Goal: Task Accomplishment & Management: Complete application form

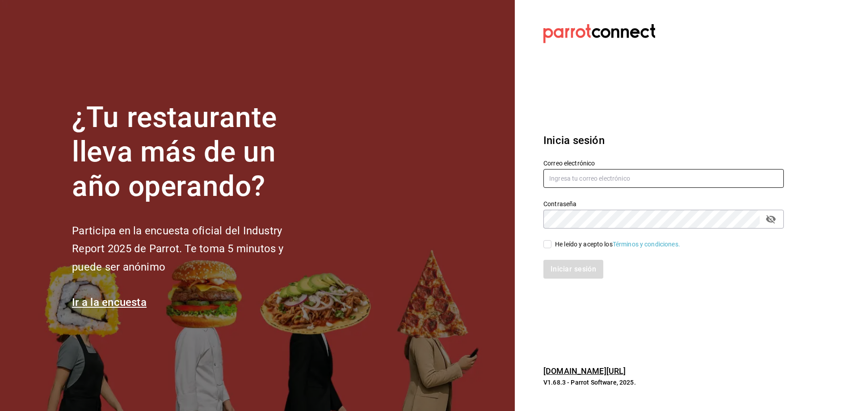
click at [624, 176] on input "text" at bounding box center [664, 178] width 241 height 19
type input "J"
type input "jesus0224120@gmail.com"
click at [652, 237] on div "He leído y acepto los Términos y condiciones." at bounding box center [658, 238] width 251 height 21
click at [551, 241] on input "He leído y acepto los Términos y condiciones." at bounding box center [548, 244] width 8 height 8
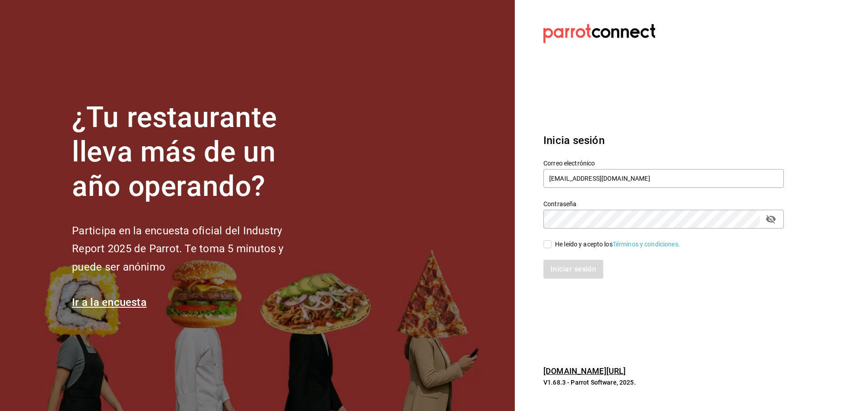
checkbox input "true"
click at [563, 264] on button "Iniciar sesión" at bounding box center [574, 269] width 61 height 19
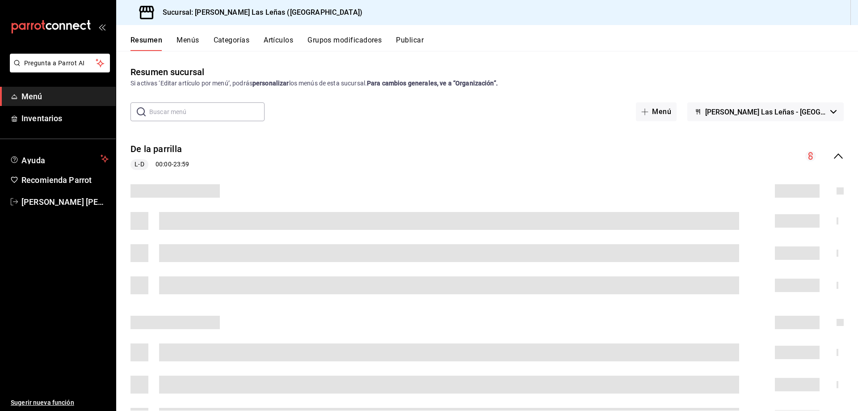
click at [276, 40] on button "Artículos" at bounding box center [279, 43] width 30 height 15
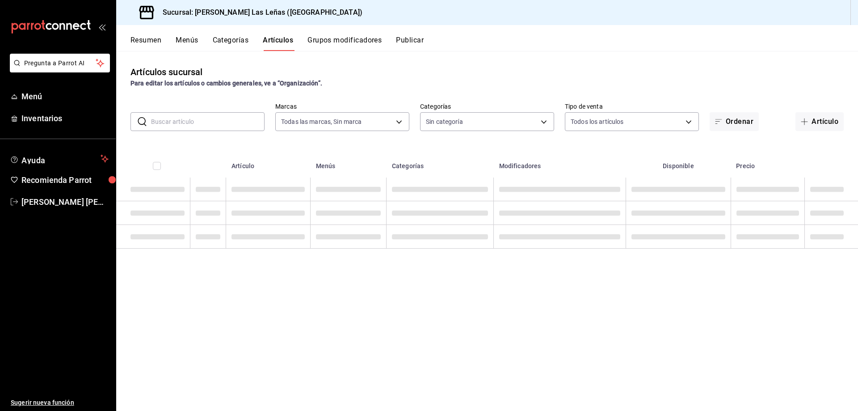
type input "fdfa05f9-8ea7-4368-ad04-fbd6ae7f73f5"
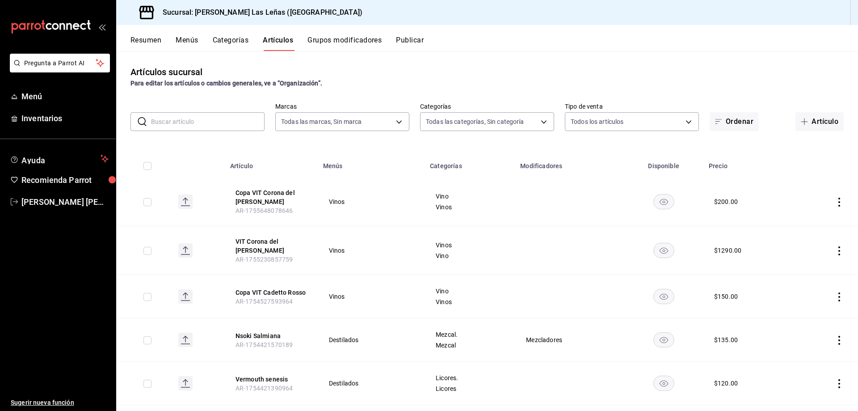
type input "51325ac9-5f46-4a64-a544-9de9a0a01f07,df633d89-7015-4477-8b90-425007523993,1470d…"
click at [805, 122] on button "Artículo" at bounding box center [820, 121] width 48 height 19
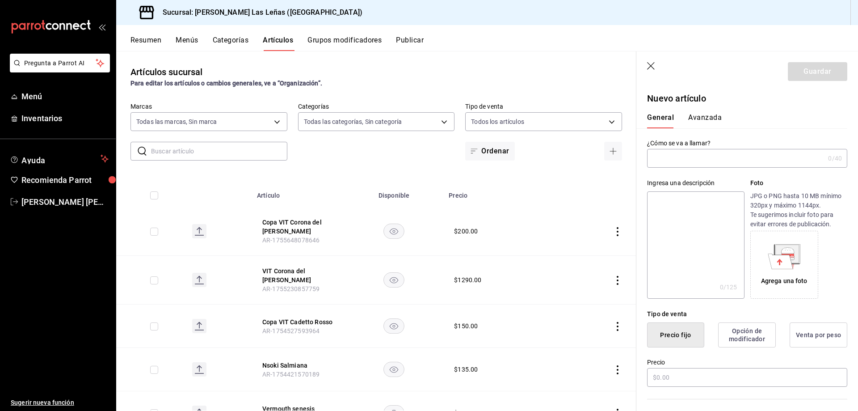
click at [773, 158] on input "text" at bounding box center [735, 158] width 177 height 18
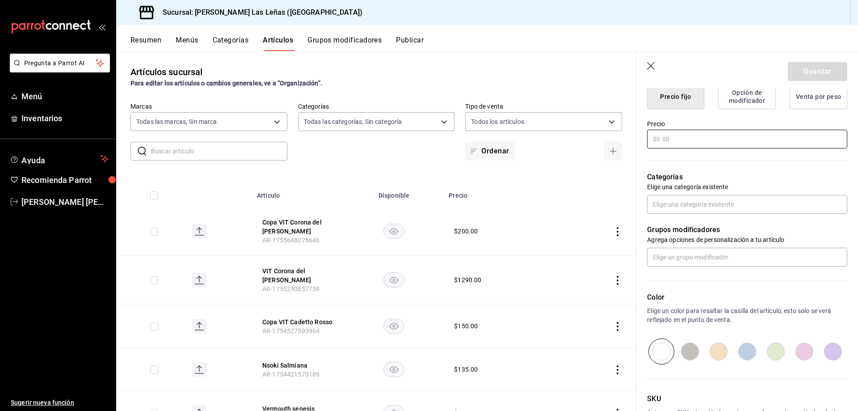
type input "VIT Cadetto"
click at [687, 144] on input "text" at bounding box center [747, 139] width 200 height 19
type input "$540.00"
click at [709, 203] on input "text" at bounding box center [747, 204] width 200 height 19
type input "i"
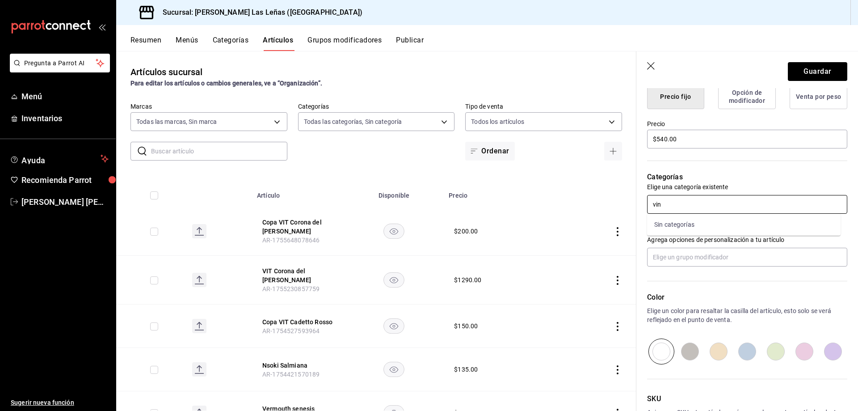
type input "vin"
click at [667, 230] on li "Vino" at bounding box center [744, 224] width 194 height 15
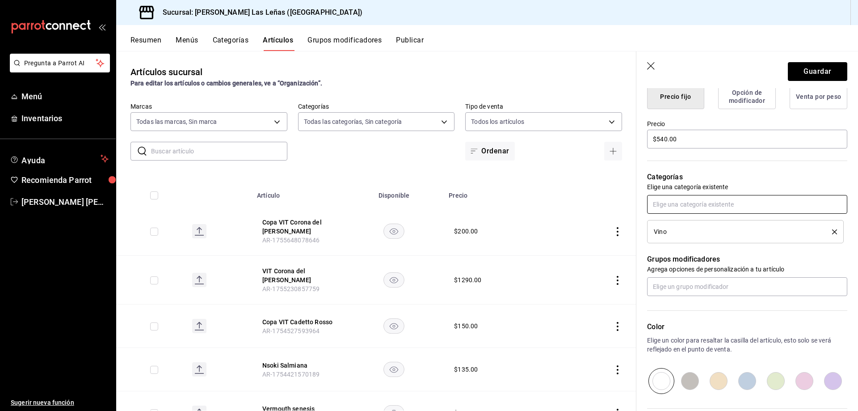
click at [675, 205] on input "text" at bounding box center [747, 204] width 200 height 19
type input "vin"
click at [700, 223] on li "Vinos" at bounding box center [744, 224] width 194 height 15
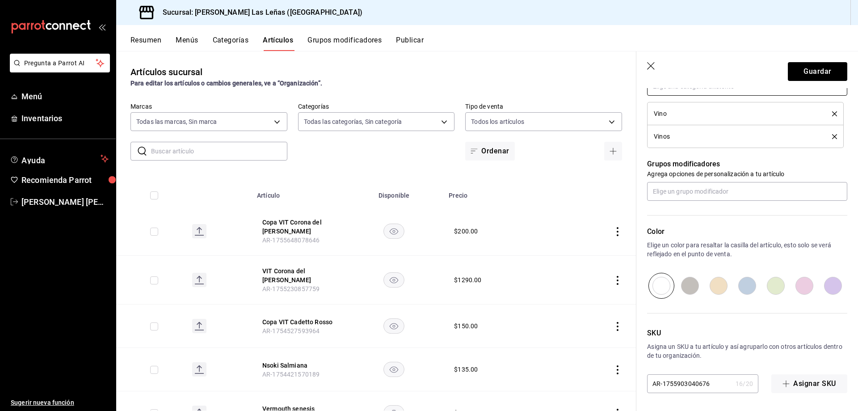
scroll to position [0, 0]
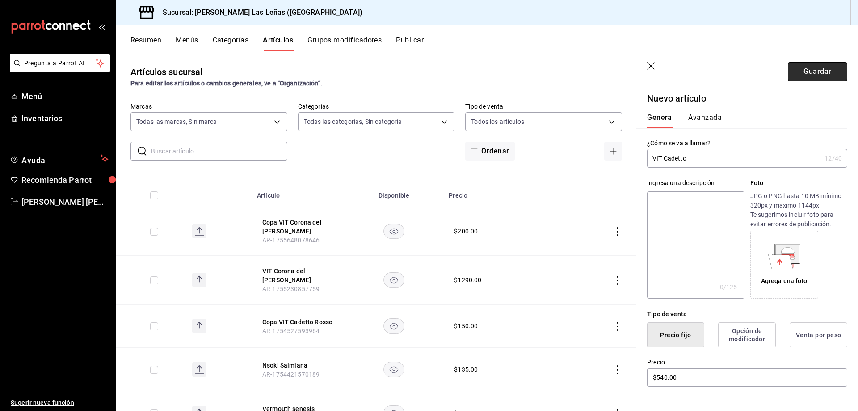
click at [799, 68] on button "Guardar" at bounding box center [817, 71] width 59 height 19
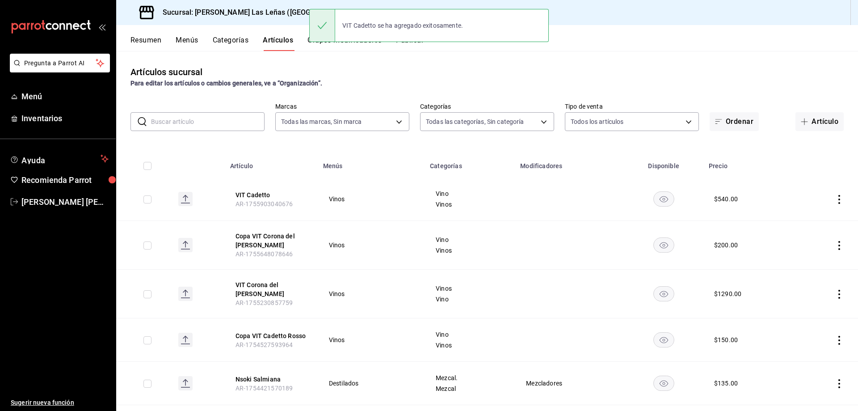
click at [650, 39] on div "Resumen Menús Categorías Artículos Grupos modificadores Publicar" at bounding box center [495, 43] width 728 height 15
